Goal: Check status

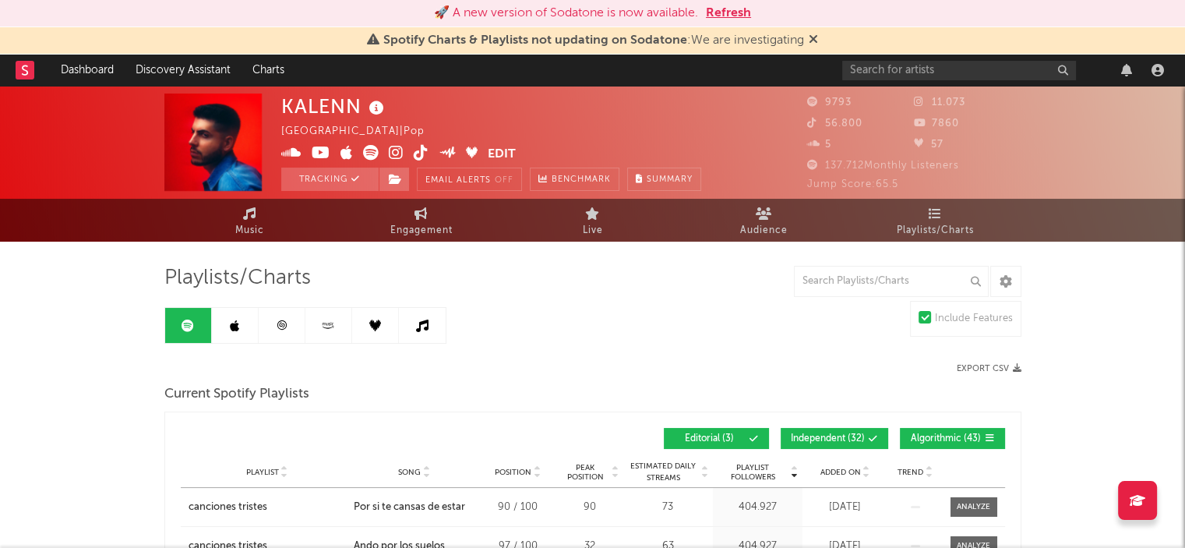
click at [813, 40] on icon at bounding box center [813, 39] width 9 height 12
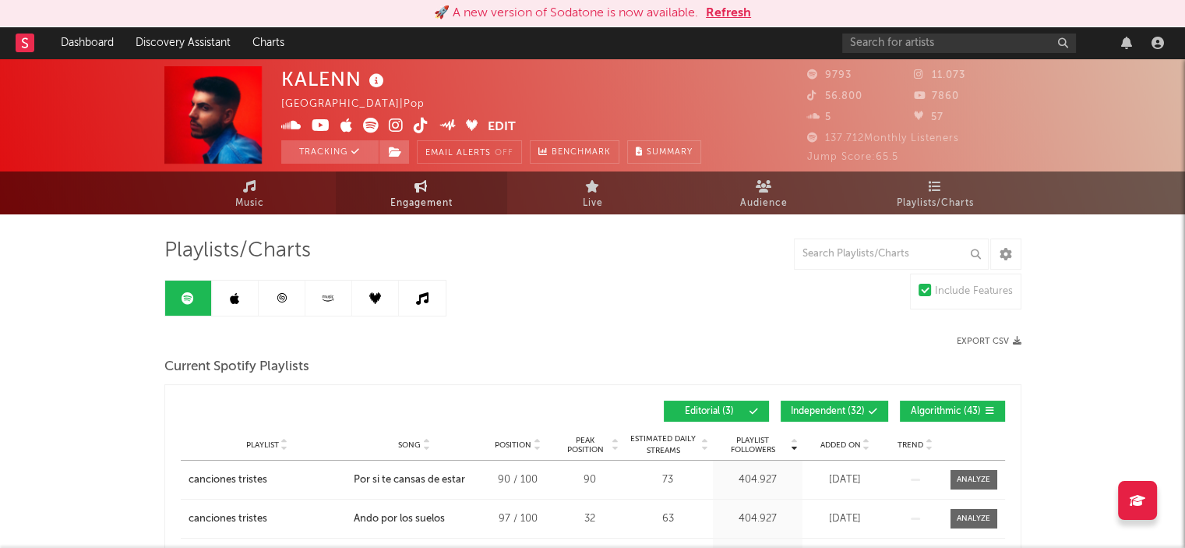
click at [441, 205] on span "Engagement" at bounding box center [421, 203] width 62 height 19
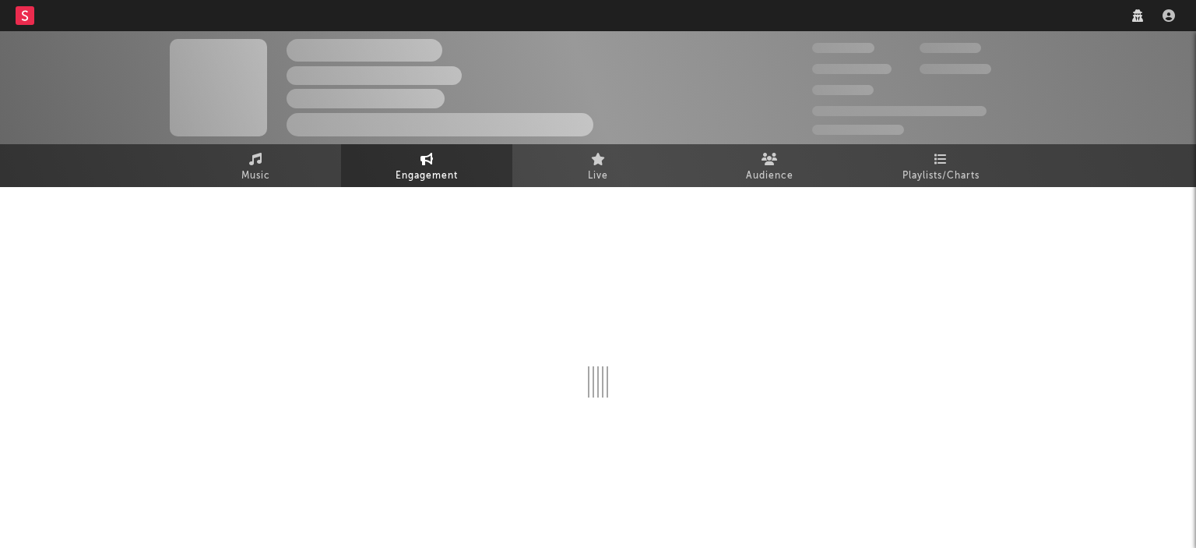
select select "1w"
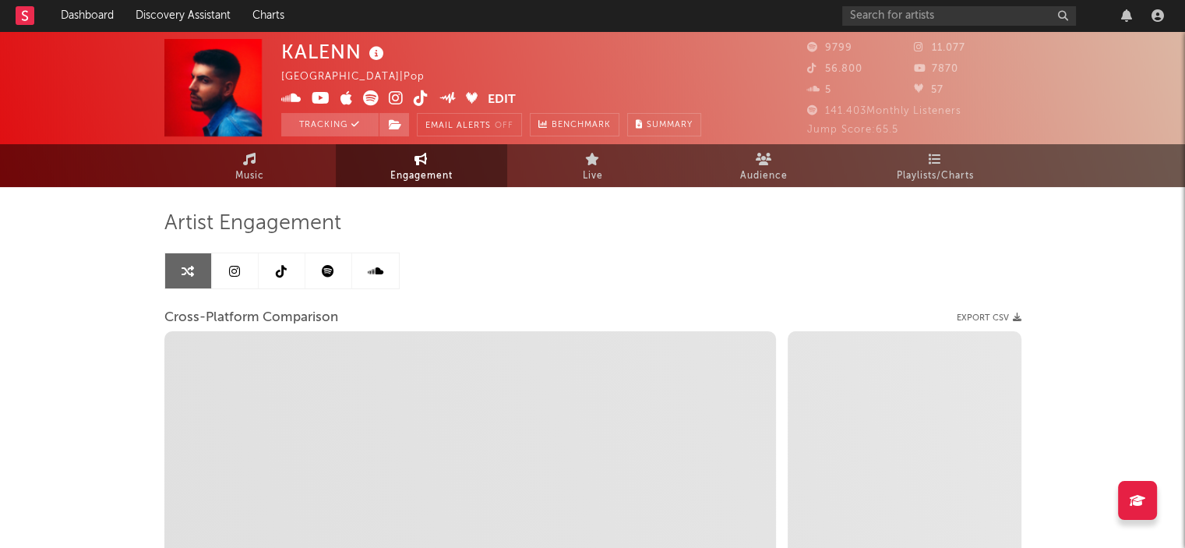
click at [234, 261] on link at bounding box center [235, 270] width 47 height 35
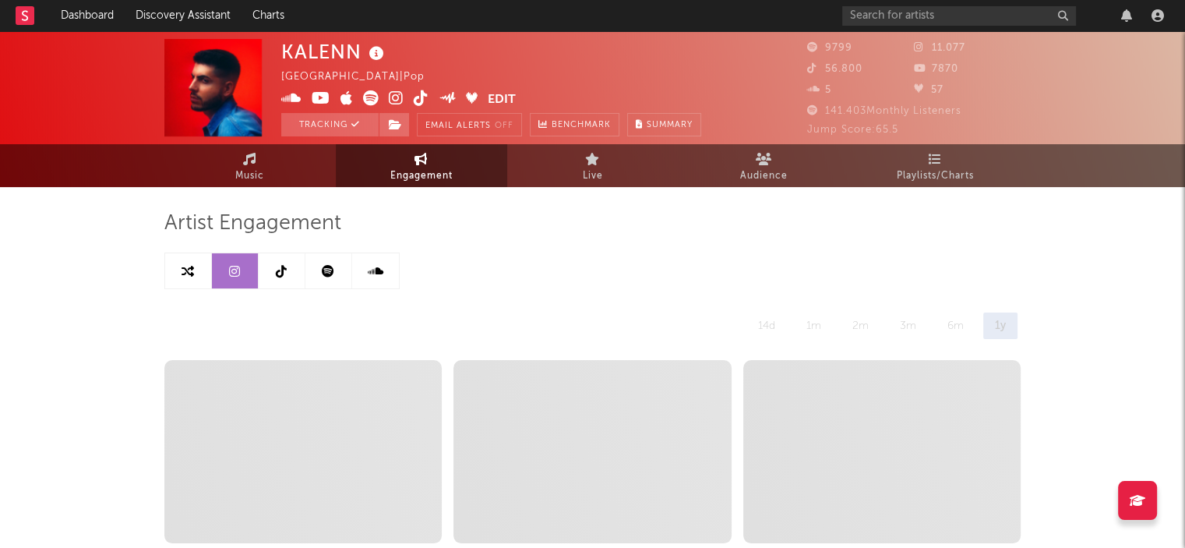
select select "6m"
